Goal: Contribute content: Contribute content

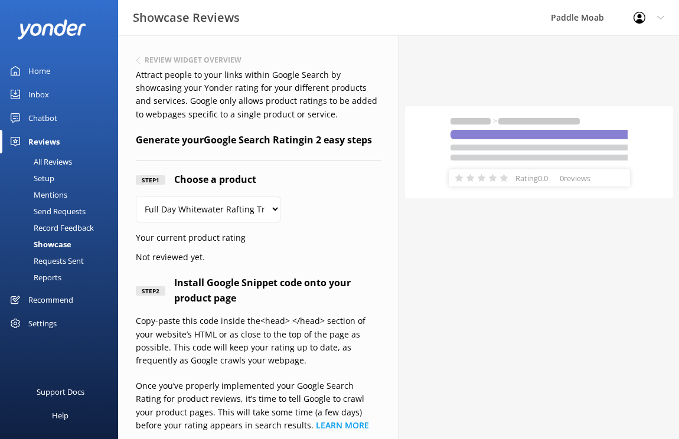
select select "288279"
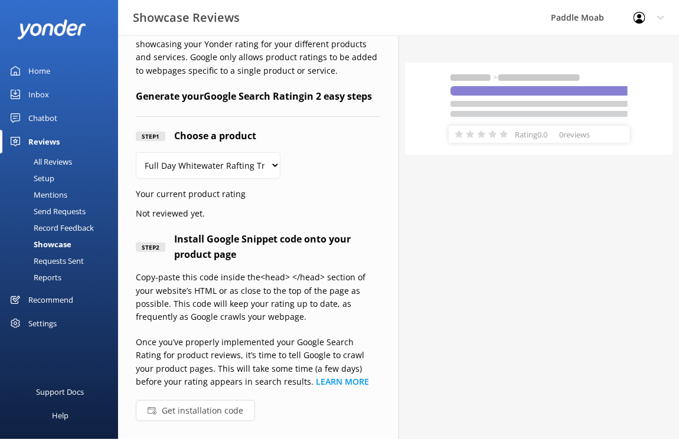
click at [65, 163] on div "All Reviews" at bounding box center [39, 161] width 65 height 17
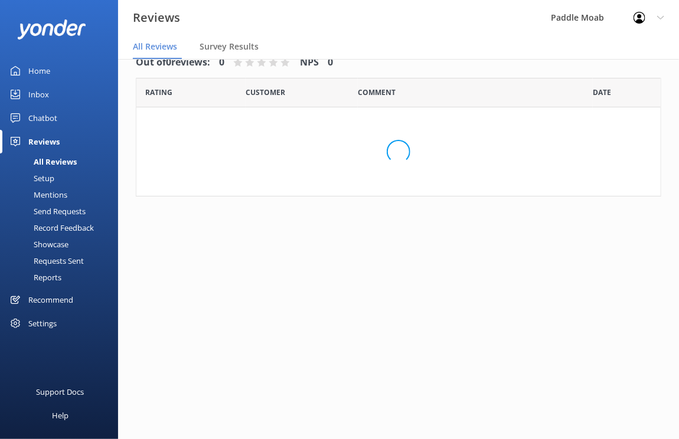
scroll to position [24, 0]
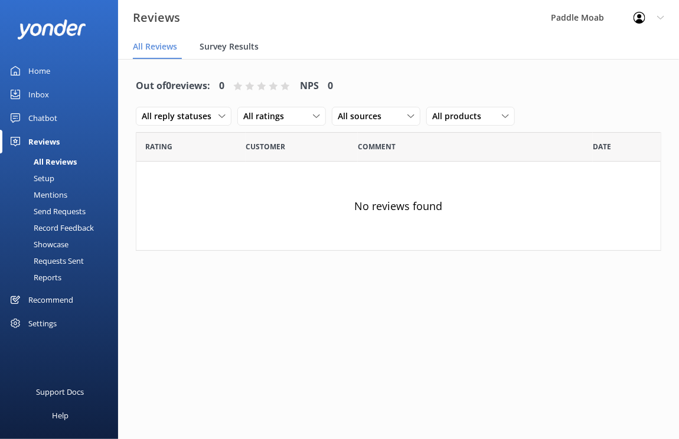
click at [224, 49] on span "Survey Results" at bounding box center [228, 47] width 59 height 12
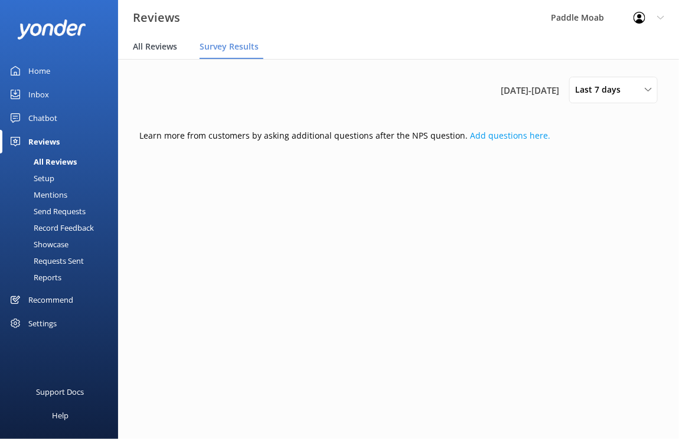
click at [158, 55] on div "All Reviews" at bounding box center [157, 47] width 49 height 24
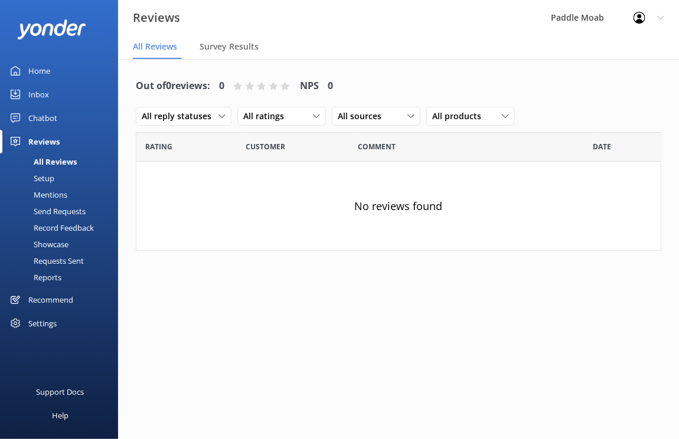
click at [36, 176] on div "Setup" at bounding box center [30, 178] width 47 height 17
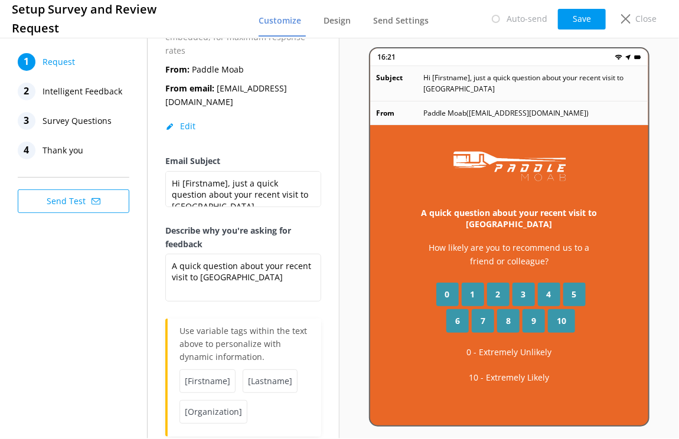
scroll to position [11, 0]
click at [84, 99] on span "Intelligent Feedback" at bounding box center [82, 92] width 80 height 18
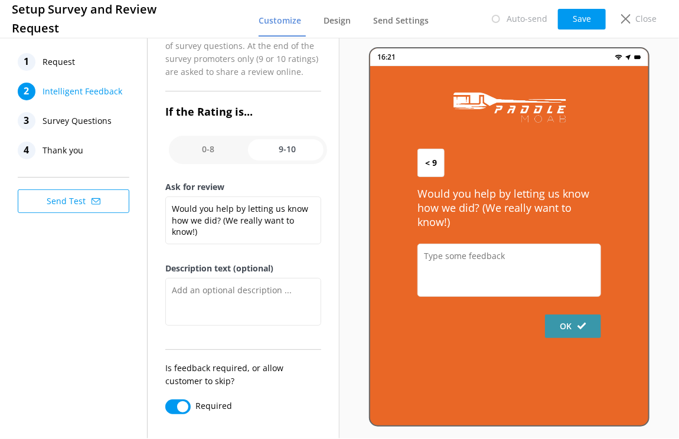
scroll to position [159, 0]
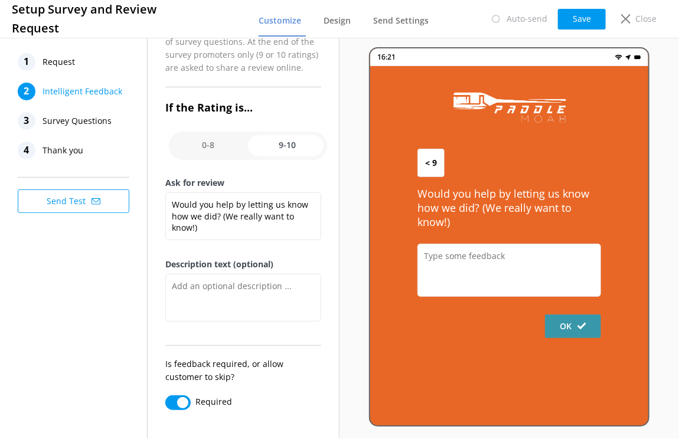
click at [91, 122] on span "Survey Questions" at bounding box center [76, 121] width 69 height 18
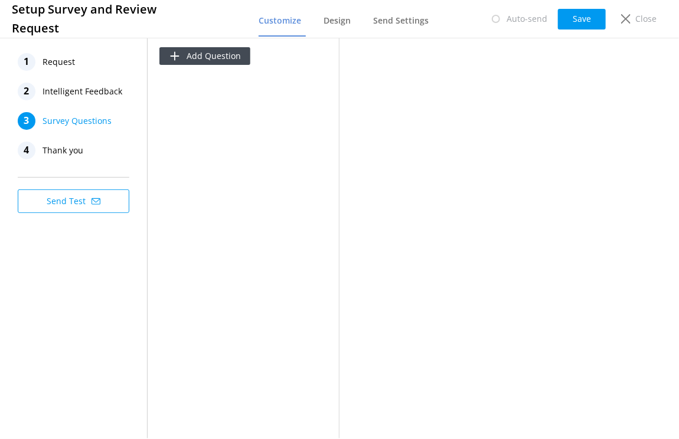
click at [59, 155] on span "Thank you" at bounding box center [62, 151] width 41 height 18
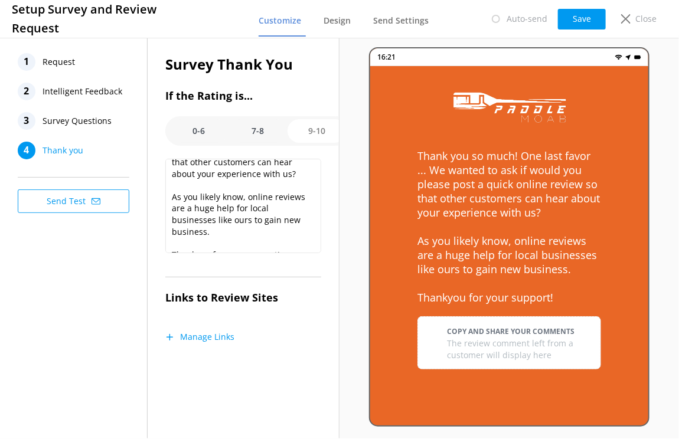
scroll to position [45, 0]
click at [203, 339] on button "Manage Links" at bounding box center [199, 337] width 69 height 12
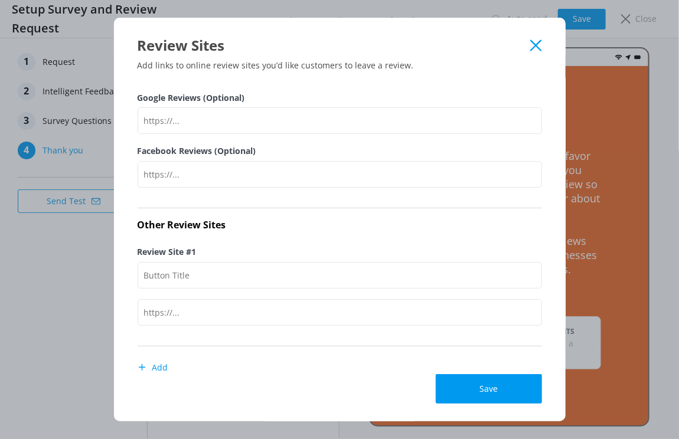
scroll to position [0, 0]
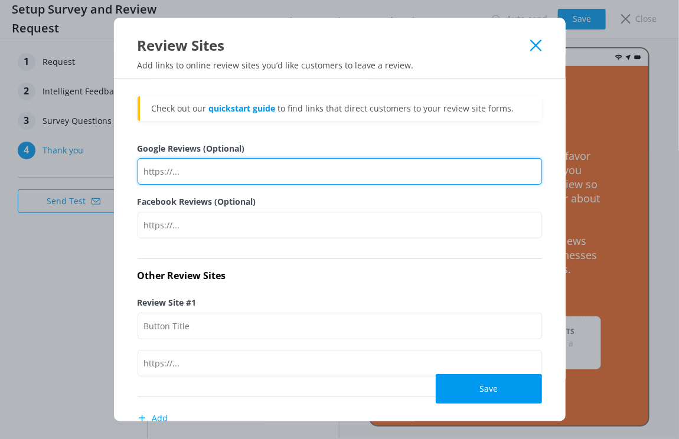
click at [214, 178] on input "Google Reviews (Optional)" at bounding box center [339, 171] width 404 height 27
paste input "[URL][DOMAIN_NAME]"
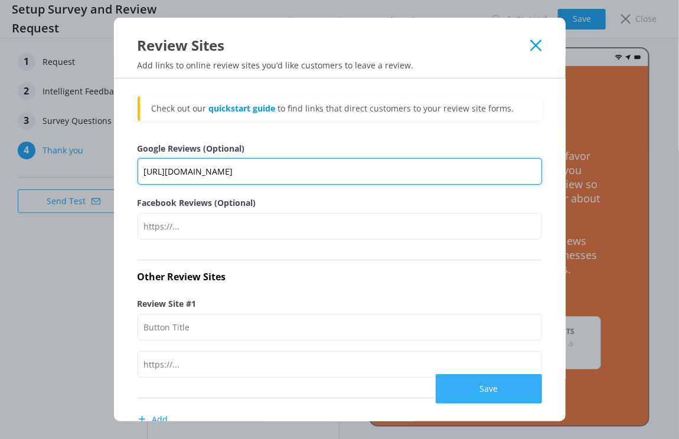
type input "[URL][DOMAIN_NAME]"
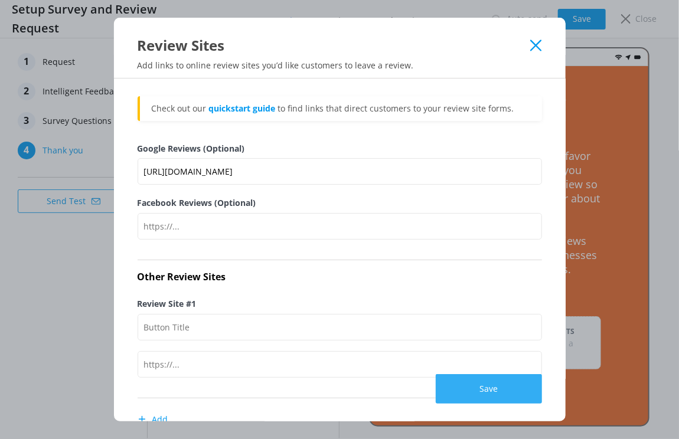
scroll to position [0, 0]
click at [482, 386] on button "Save" at bounding box center [488, 389] width 106 height 30
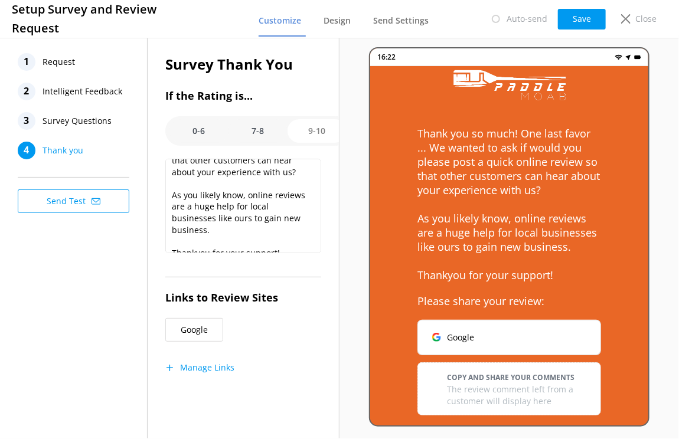
scroll to position [25, 0]
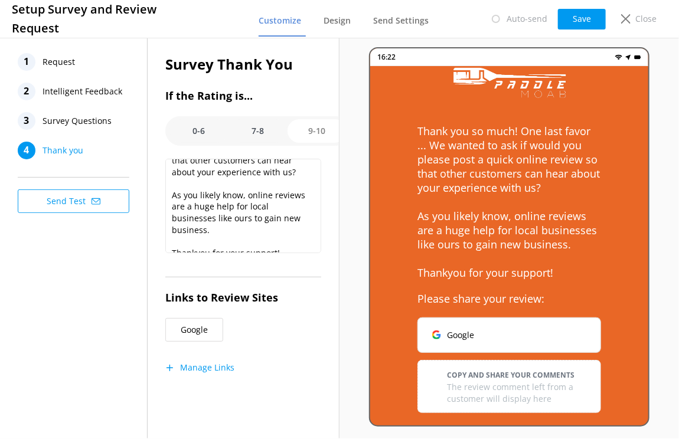
click at [473, 330] on button "Google" at bounding box center [509, 334] width 184 height 35
click at [192, 364] on button "Manage Links" at bounding box center [199, 368] width 69 height 12
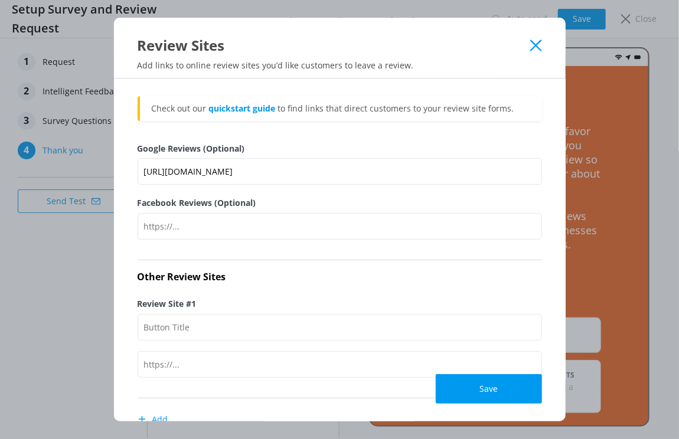
scroll to position [79, 0]
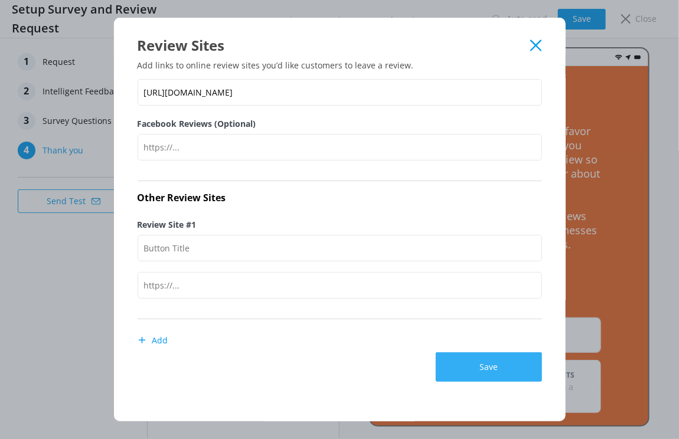
click at [480, 371] on button "Save" at bounding box center [488, 367] width 106 height 30
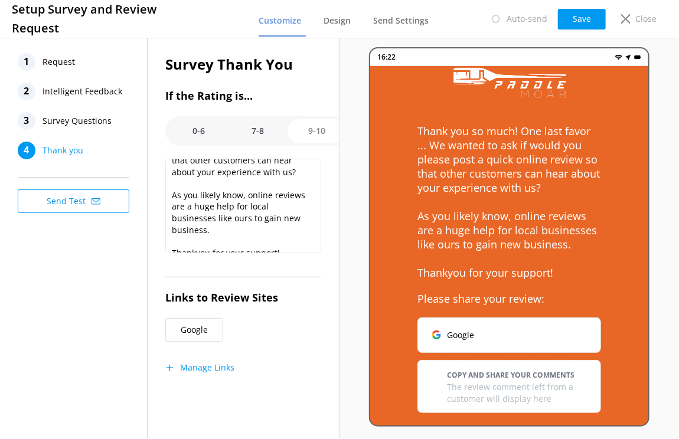
click at [70, 199] on button "Send Test" at bounding box center [74, 201] width 112 height 24
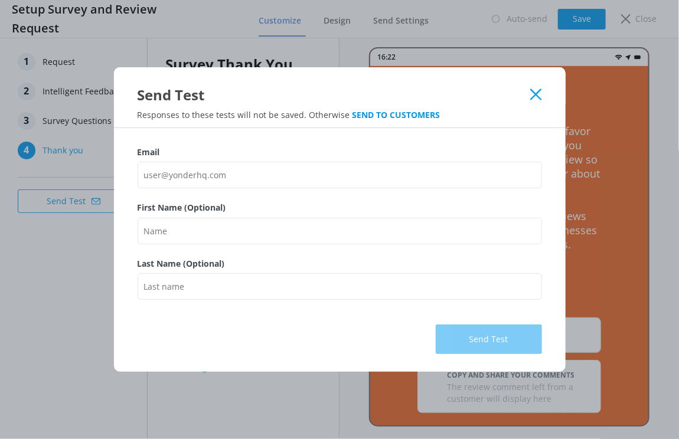
click at [536, 93] on icon at bounding box center [535, 95] width 11 height 12
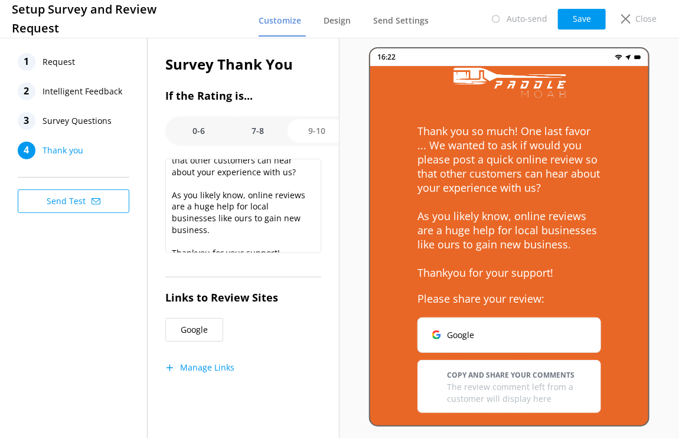
click at [55, 63] on span "Request" at bounding box center [58, 62] width 32 height 18
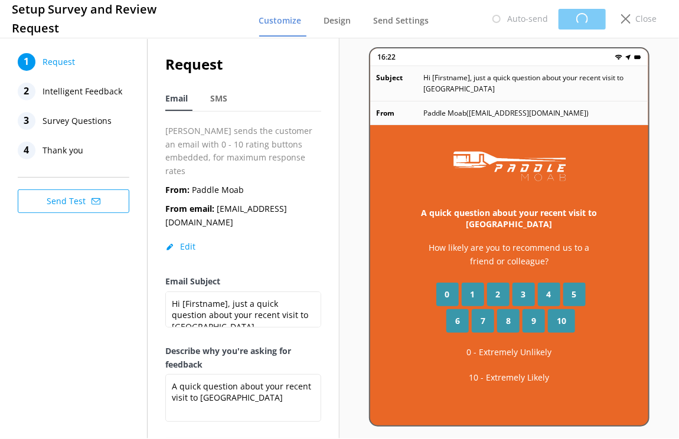
scroll to position [0, 0]
click at [281, 17] on span "Customize" at bounding box center [279, 21] width 42 height 12
click at [627, 18] on icon at bounding box center [625, 18] width 9 height 9
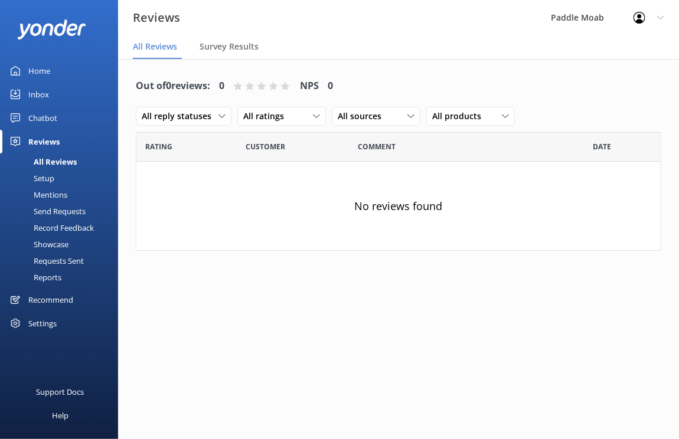
click at [28, 294] on link "Recommend" at bounding box center [59, 300] width 118 height 24
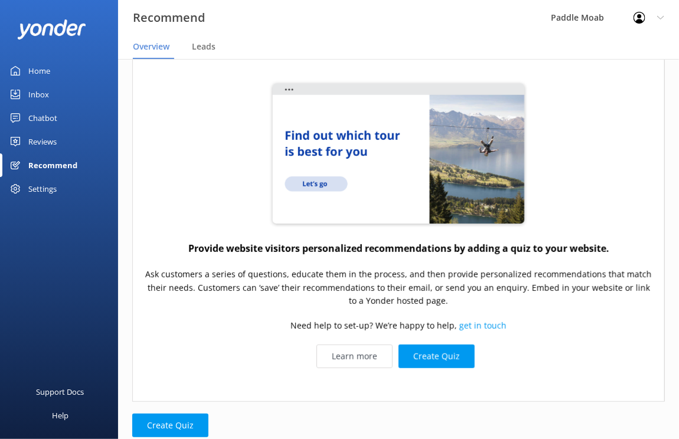
scroll to position [83, 0]
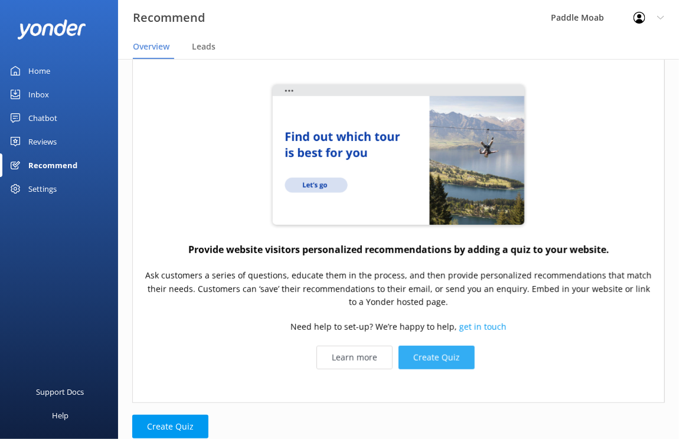
click at [431, 351] on button "Create Quiz" at bounding box center [436, 358] width 76 height 24
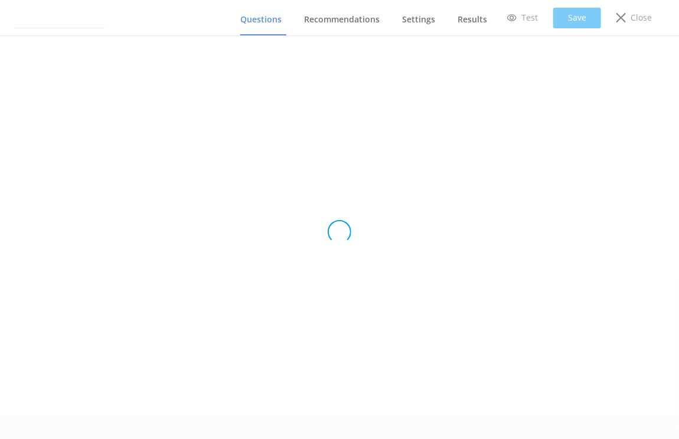
type input "Untitled Quiz"
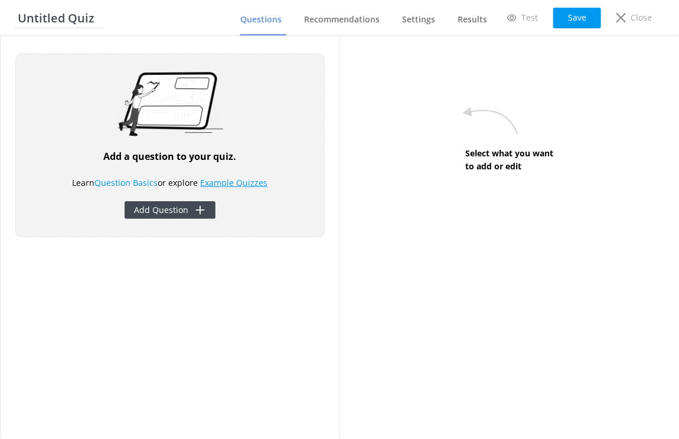
click at [226, 184] on link "Example Quizzes" at bounding box center [234, 182] width 67 height 11
click at [217, 185] on link "Example Quizzes" at bounding box center [234, 182] width 67 height 11
click at [191, 195] on div "Add a question to your quiz. Learn Question Basics or explore Example Quizzes A…" at bounding box center [169, 146] width 309 height 184
click at [191, 204] on button "Add Question" at bounding box center [170, 210] width 91 height 18
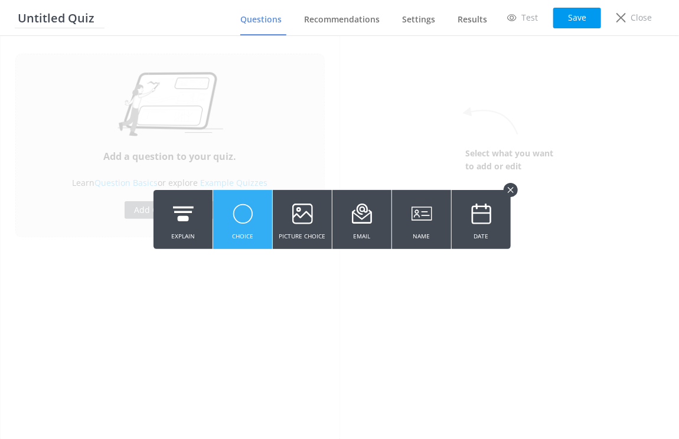
click at [224, 220] on button "Choice" at bounding box center [242, 219] width 59 height 59
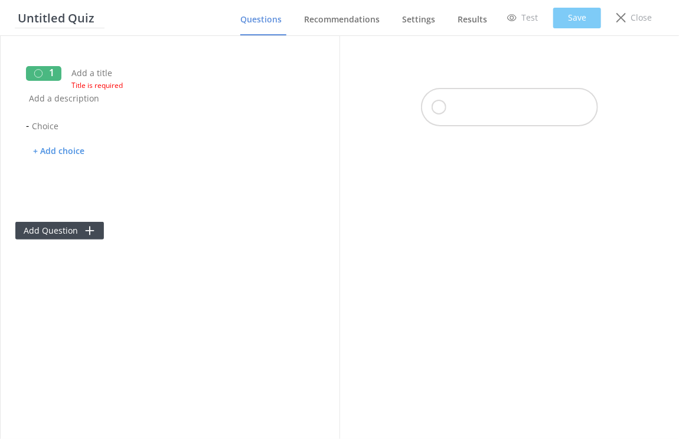
click at [263, 25] on link "Questions" at bounding box center [263, 20] width 46 height 31
